Goal: Transaction & Acquisition: Purchase product/service

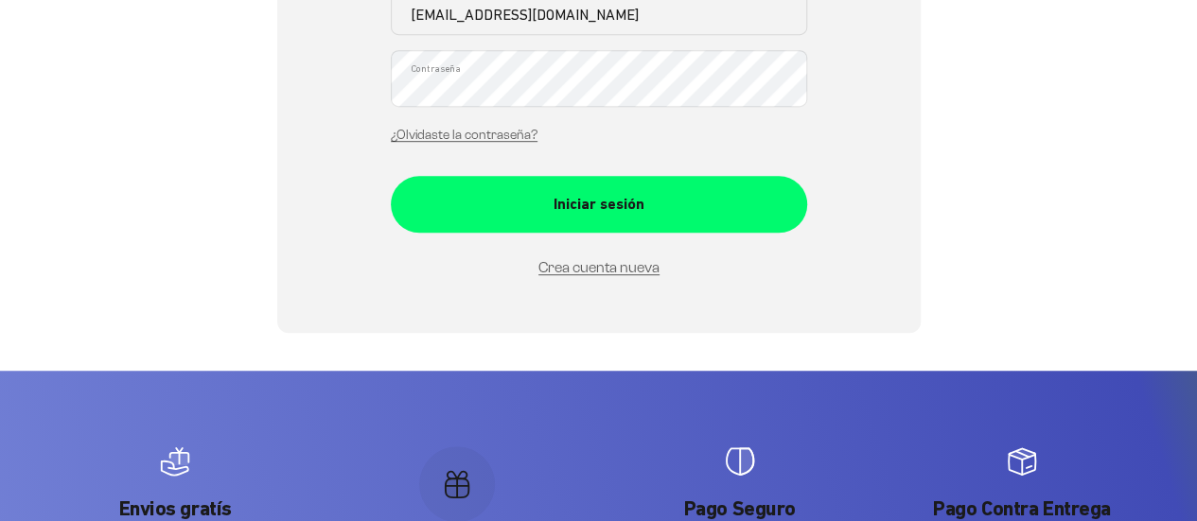
scroll to position [494, 0]
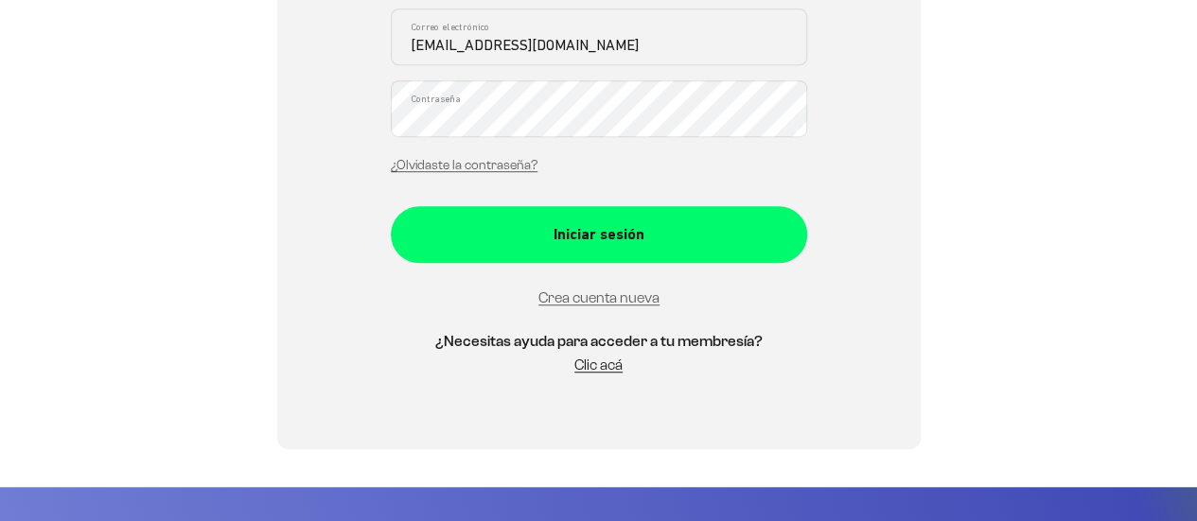
click at [391, 206] on button "Iniciar sesión" at bounding box center [599, 234] width 416 height 57
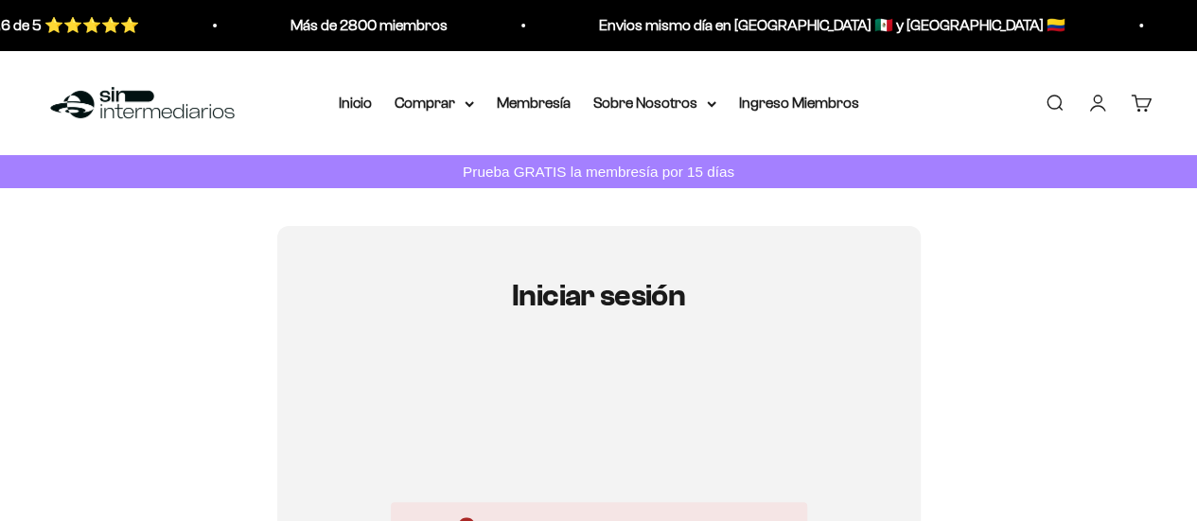
click at [701, 368] on iframe at bounding box center [599, 424] width 416 height 112
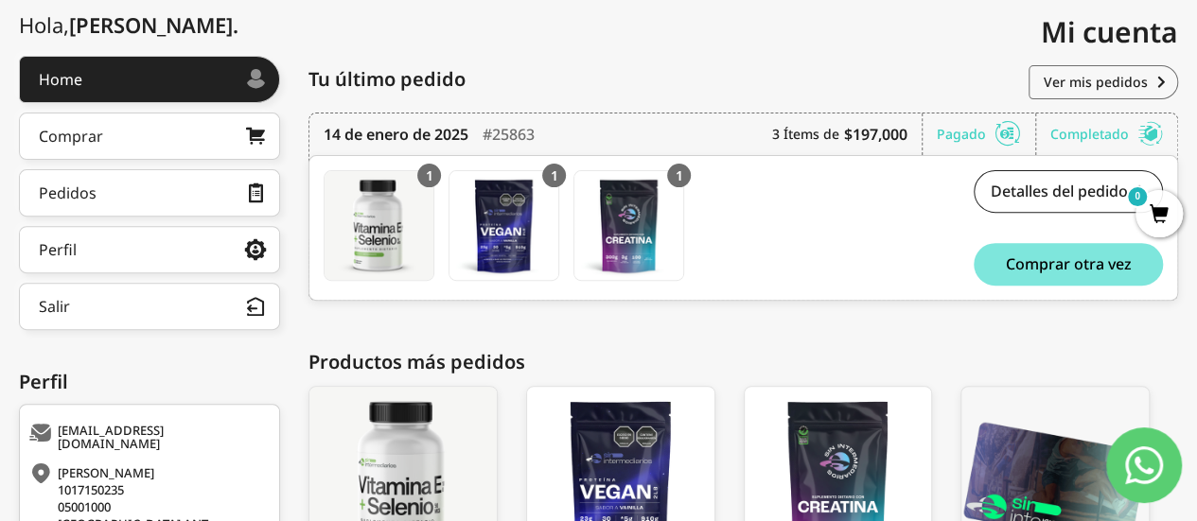
scroll to position [228, 0]
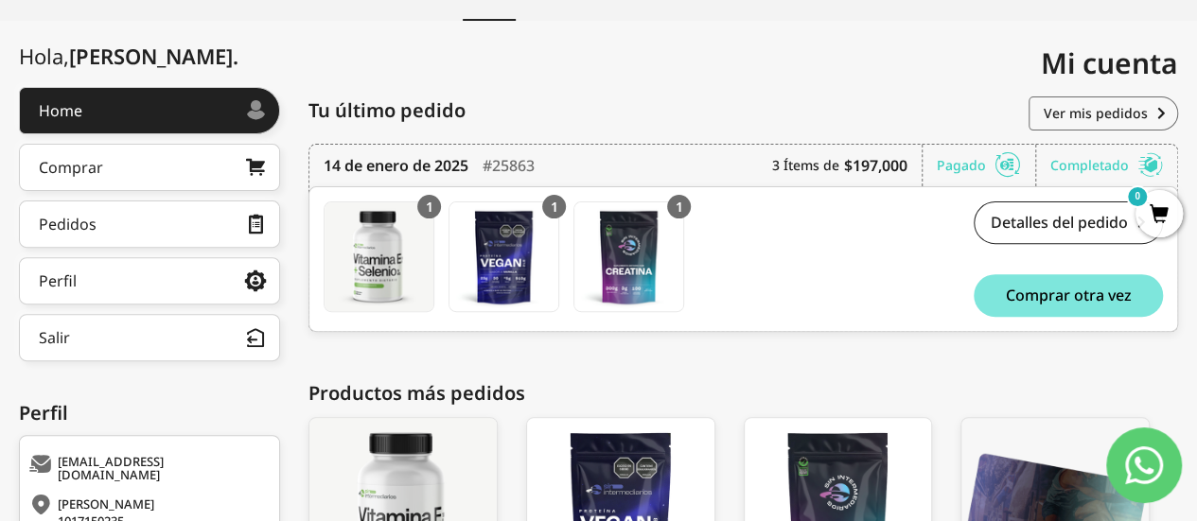
click at [68, 306] on div "Perfil Información personal Direcciones guardadas Cambiar mi contraseña" at bounding box center [149, 285] width 261 height 57
click at [64, 288] on div "Perfil" at bounding box center [58, 280] width 38 height 15
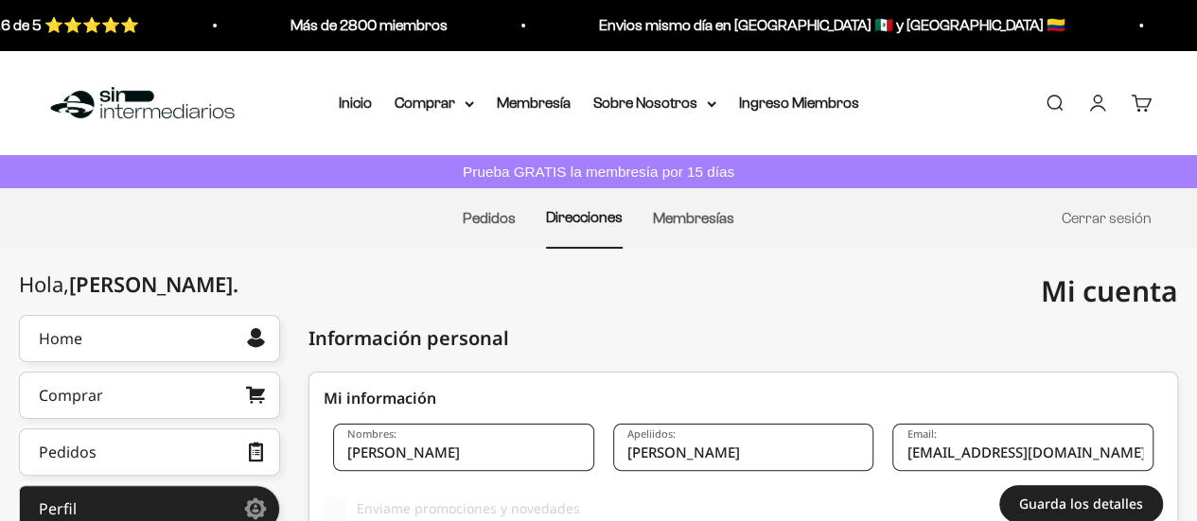
checkbox input "true"
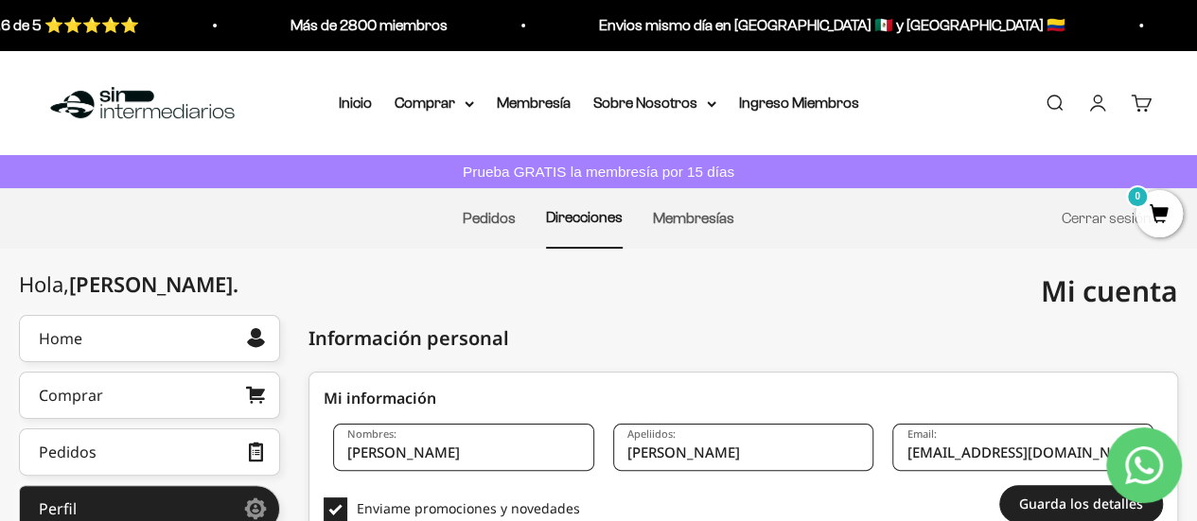
click at [1197, 104] on html "Ir al contenido Envios mismo día en México 🇲🇽 y Colombia 🇨🇴 Calificación 4.6 de…" at bounding box center [598, 524] width 1197 height 1049
click at [677, 224] on link "Membresías" at bounding box center [693, 218] width 81 height 16
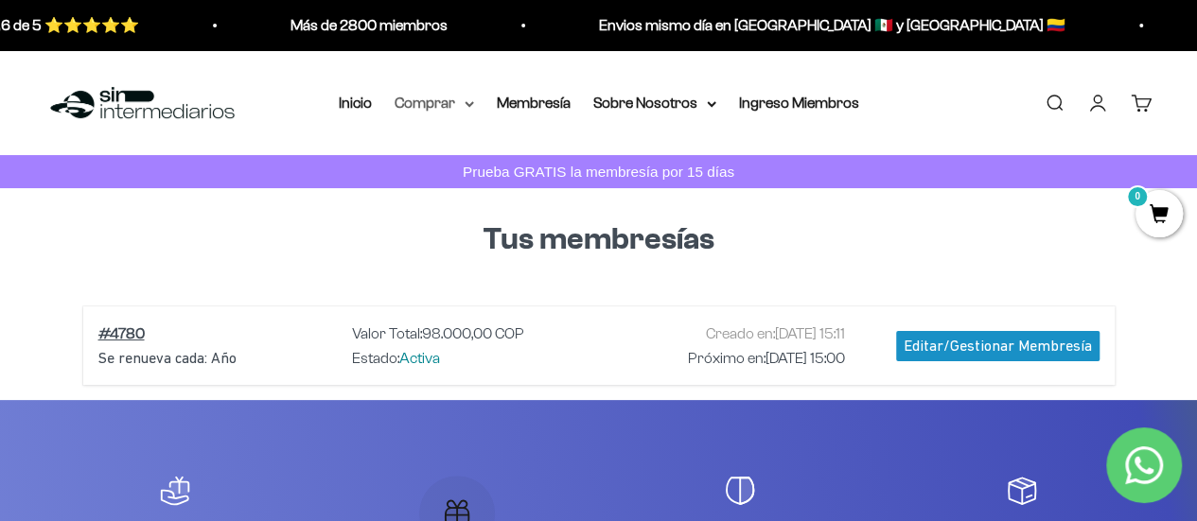
click at [431, 100] on summary "Comprar" at bounding box center [434, 103] width 79 height 25
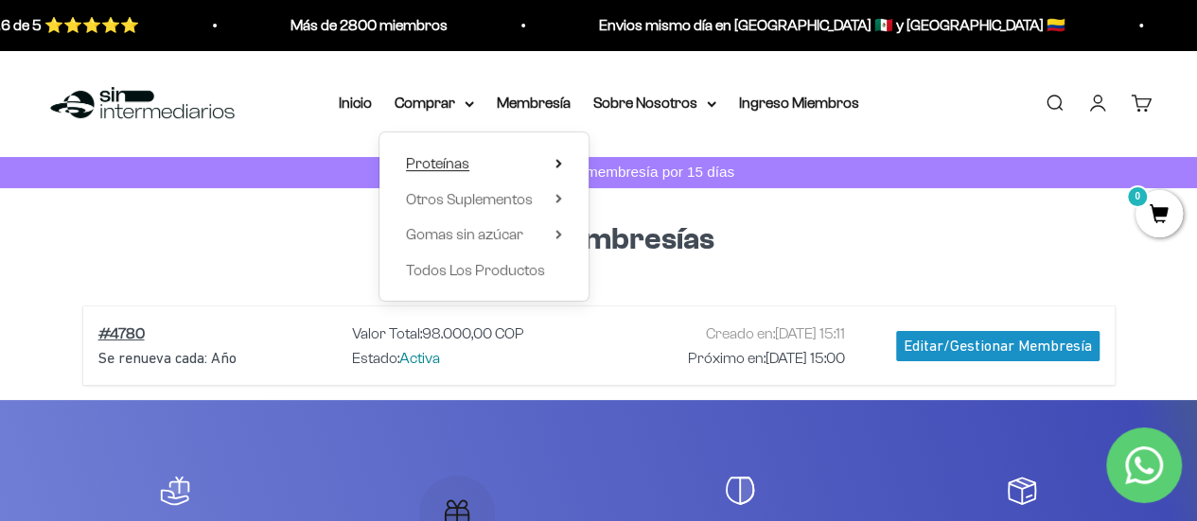
click at [494, 167] on summary "Proteínas" at bounding box center [484, 163] width 156 height 25
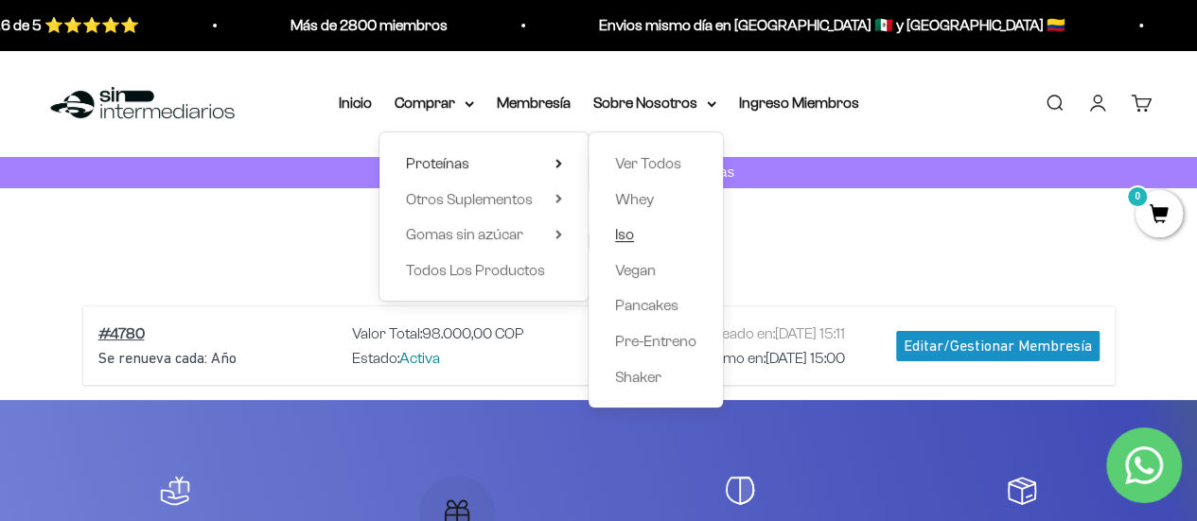
click at [630, 230] on span "Iso" at bounding box center [624, 234] width 19 height 16
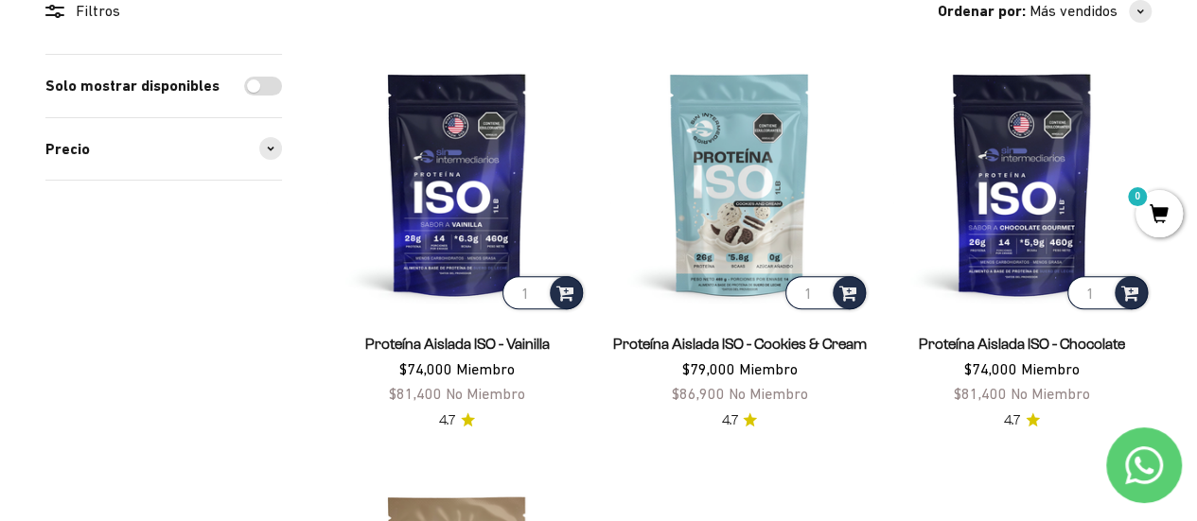
scroll to position [238, 0]
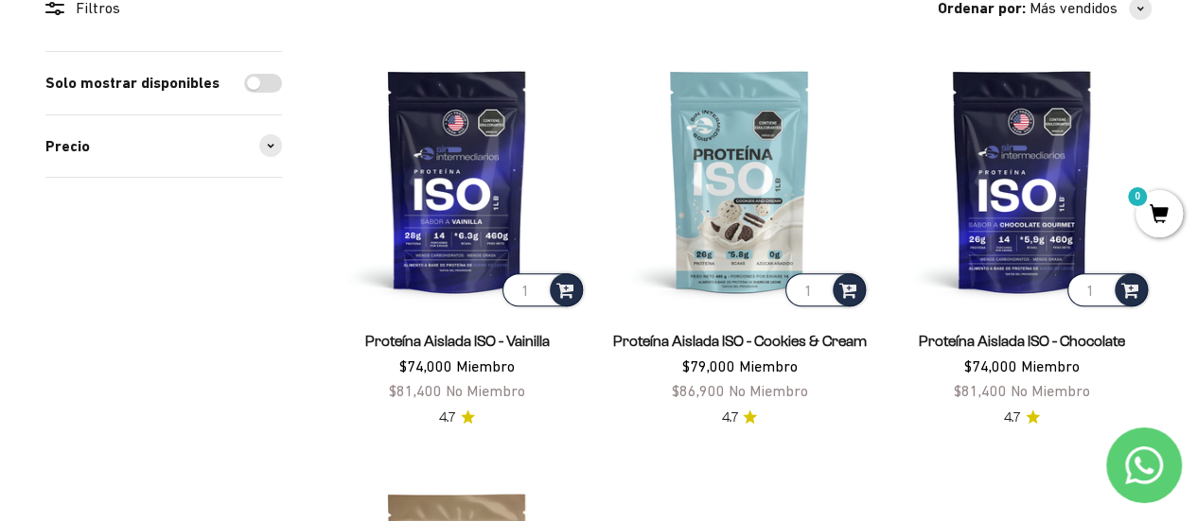
drag, startPoint x: 1208, startPoint y: 54, endPoint x: 1210, endPoint y: 96, distance: 41.7
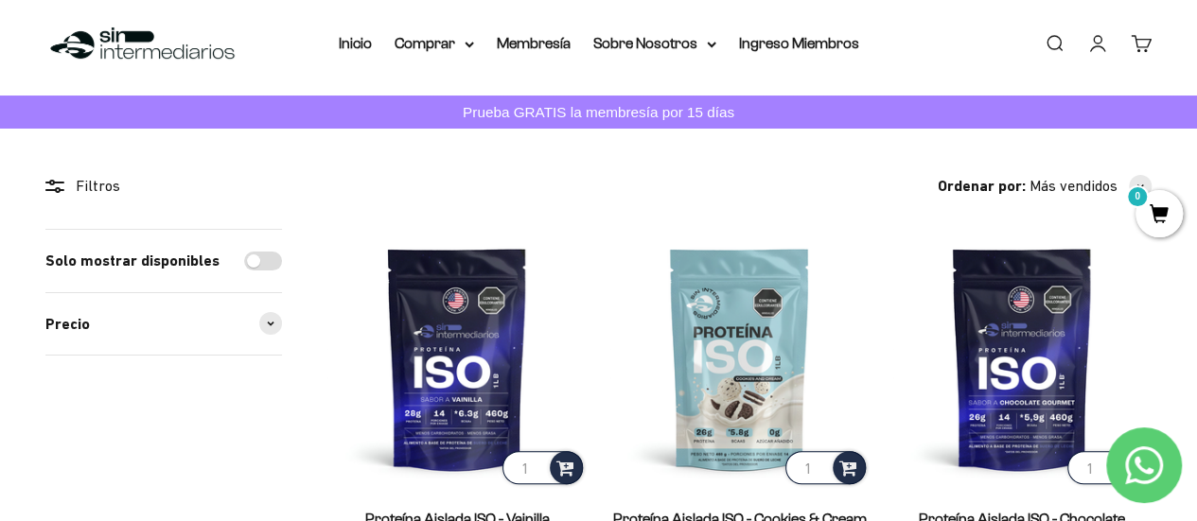
scroll to position [63, 0]
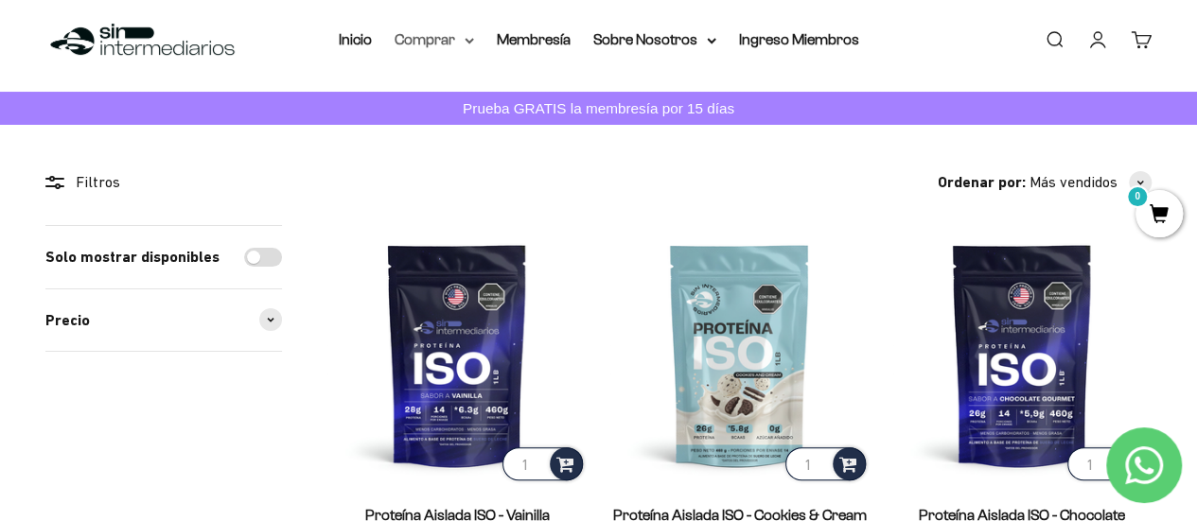
click at [437, 46] on summary "Comprar" at bounding box center [434, 39] width 79 height 25
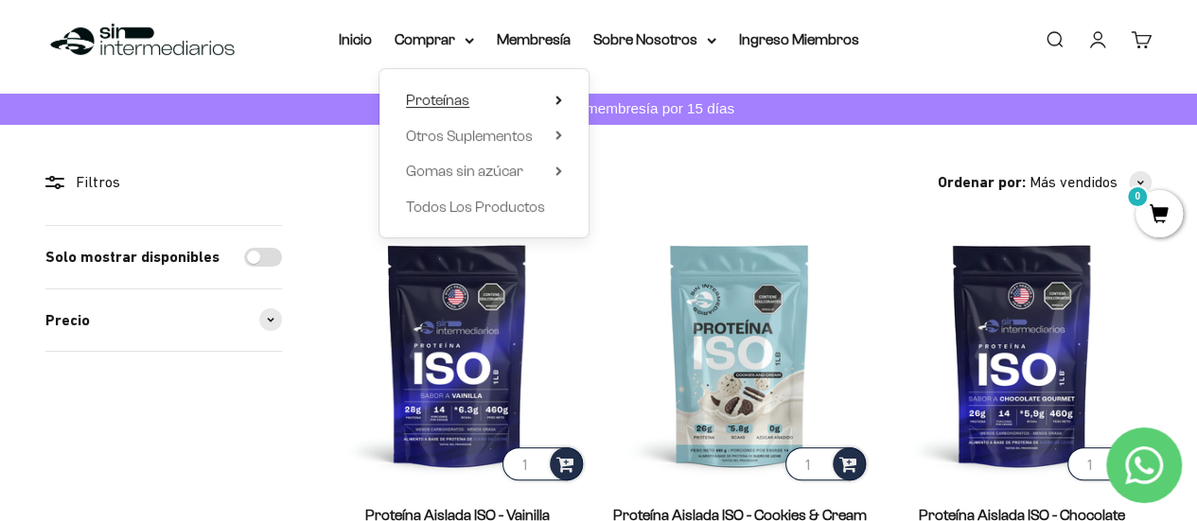
click at [447, 106] on span "Proteínas" at bounding box center [437, 100] width 63 height 16
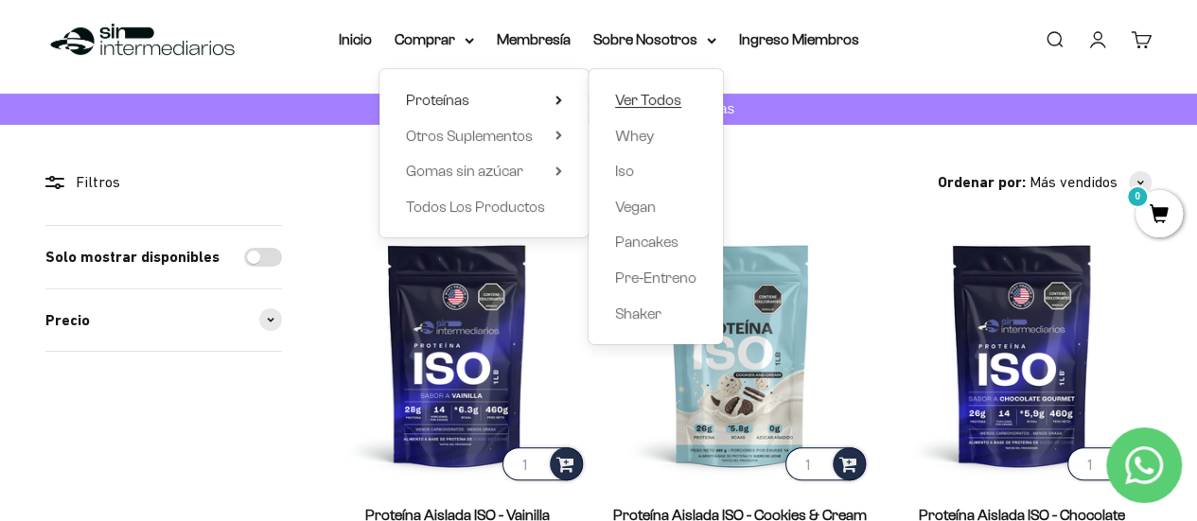
click at [666, 97] on span "Ver Todos" at bounding box center [648, 100] width 66 height 16
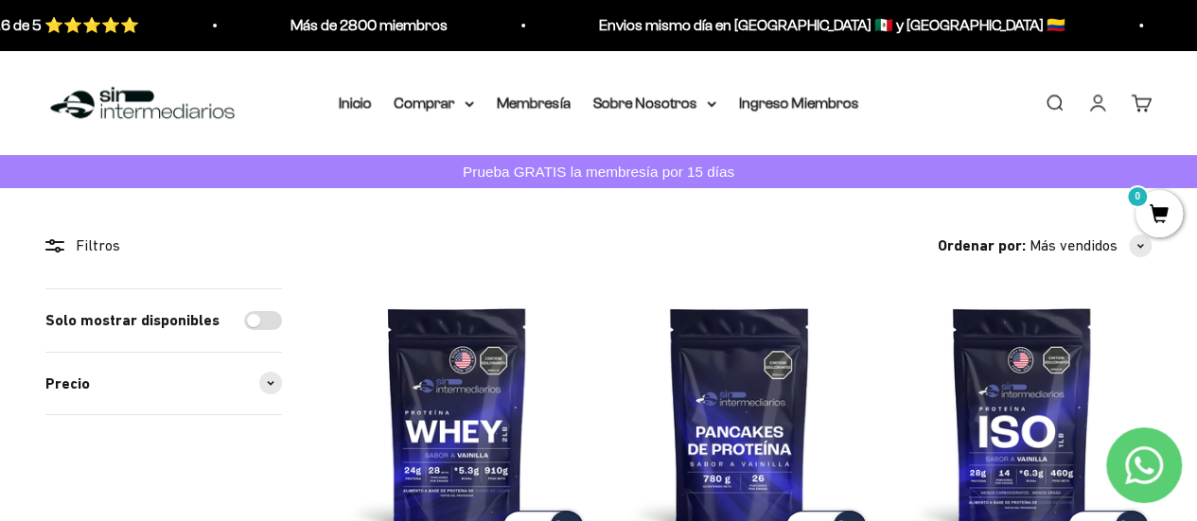
click at [452, 105] on summary "Comprar" at bounding box center [434, 103] width 79 height 25
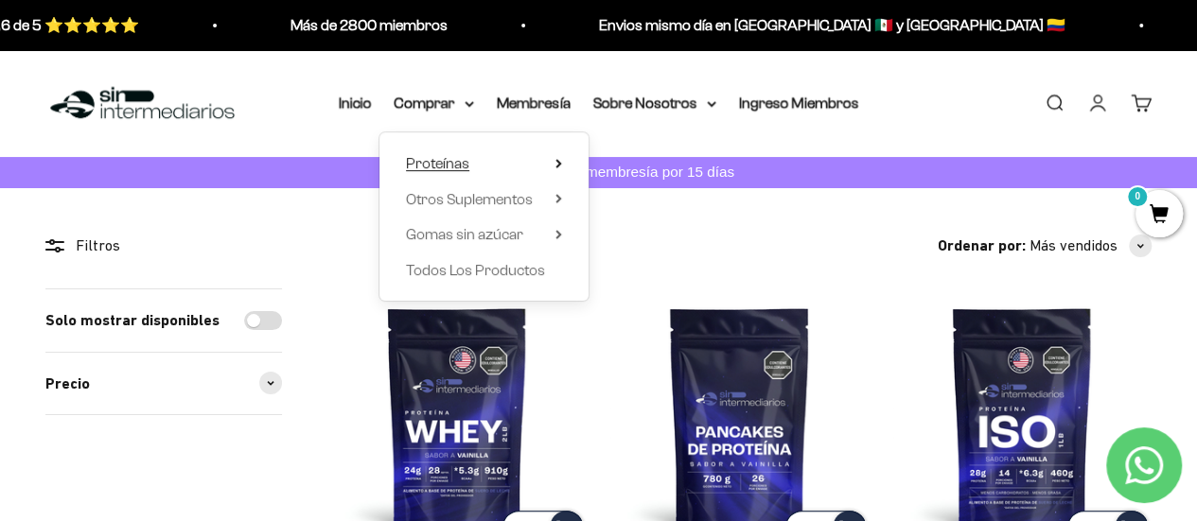
click at [540, 160] on summary "Proteínas" at bounding box center [484, 163] width 156 height 25
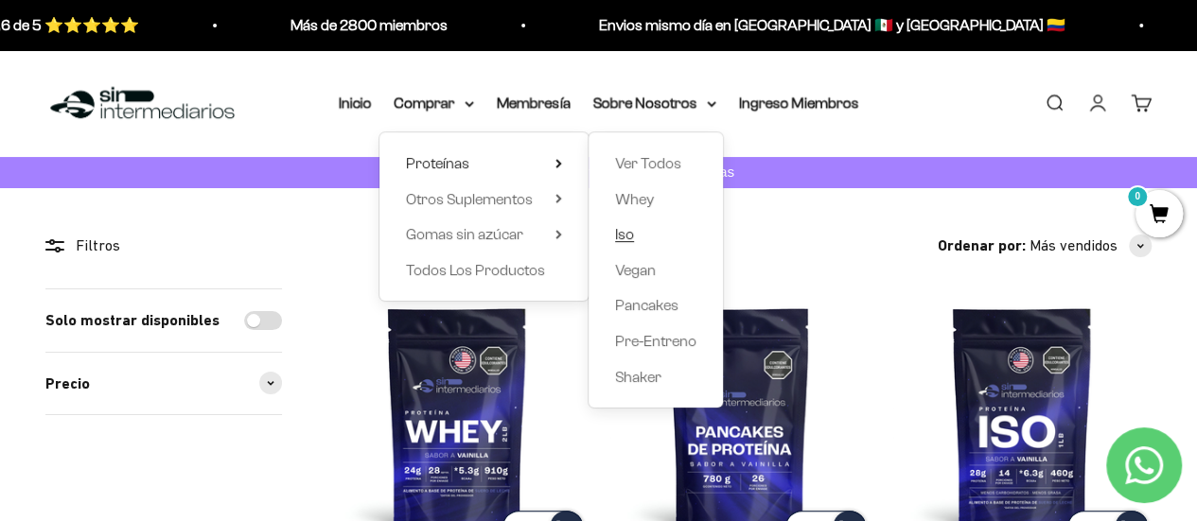
click at [668, 236] on link "Iso" at bounding box center [655, 234] width 81 height 25
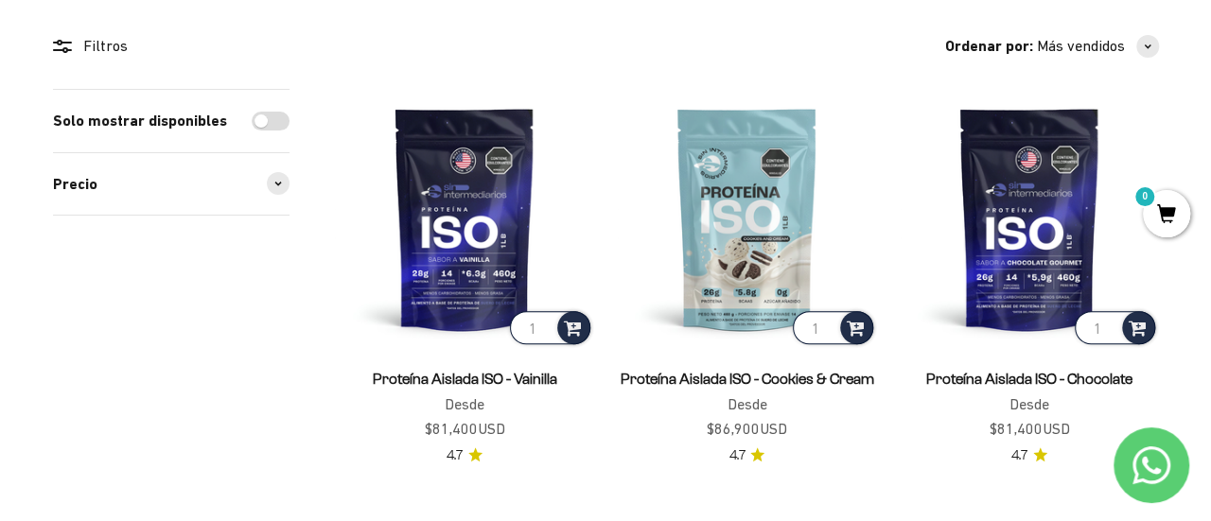
scroll to position [218, 0]
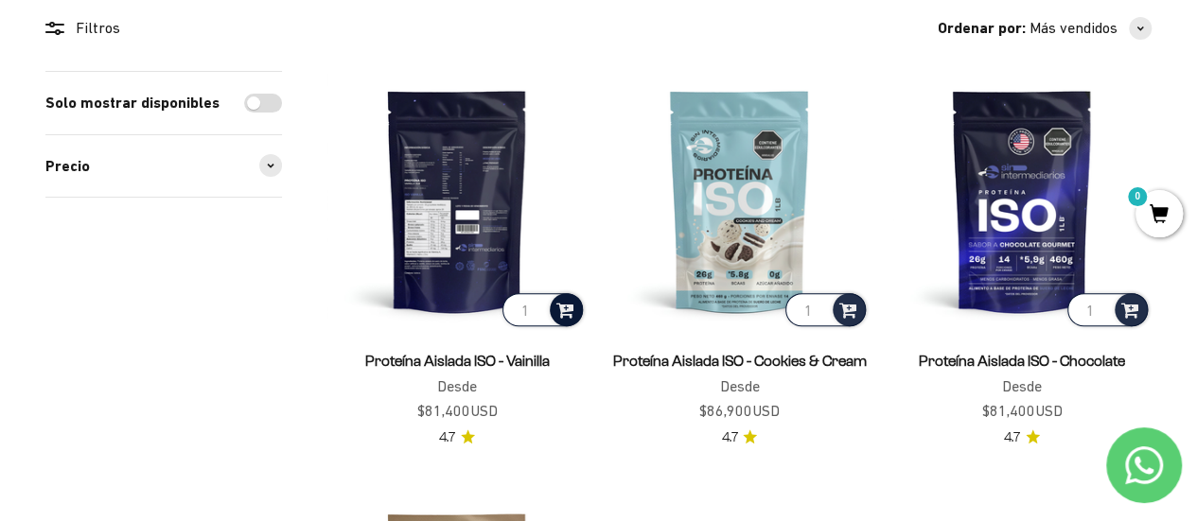
click at [558, 315] on span at bounding box center [565, 309] width 18 height 22
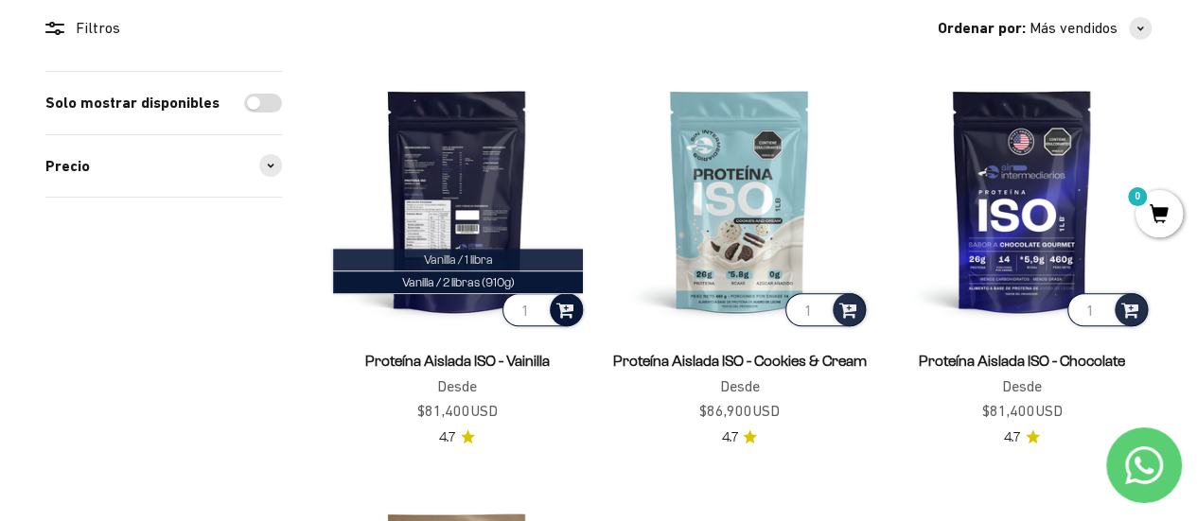
click at [505, 256] on li "Vanilla / 1 libra" at bounding box center [458, 260] width 250 height 23
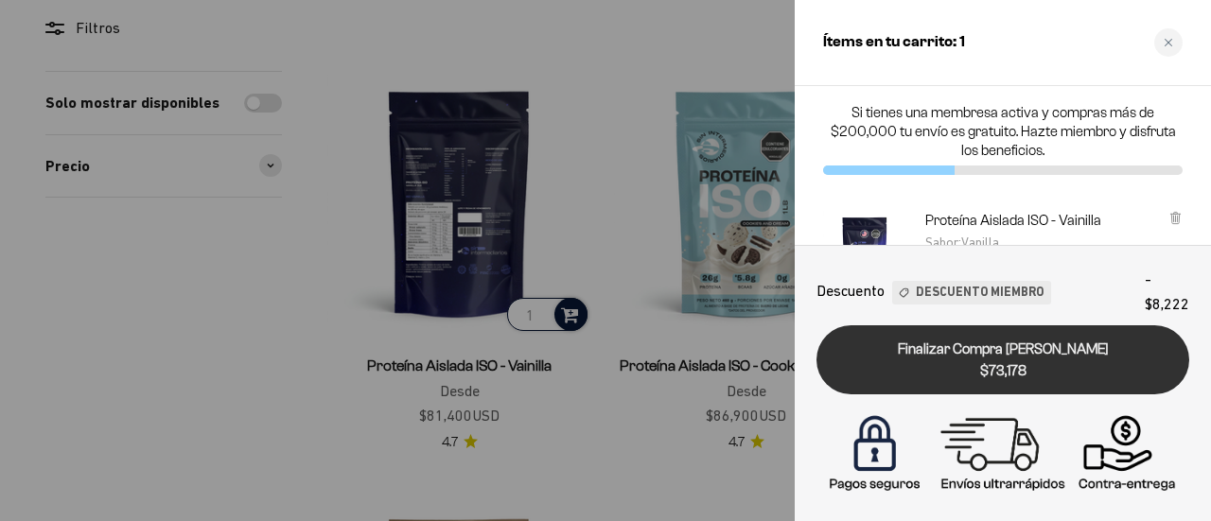
click at [1093, 364] on span "$73,178" at bounding box center [1003, 372] width 346 height 22
